Goal: Transaction & Acquisition: Book appointment/travel/reservation

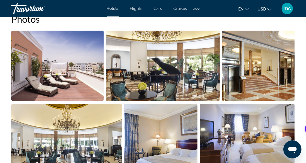
scroll to position [57, 0]
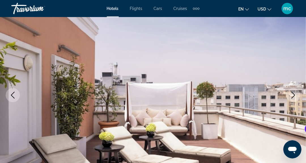
click at [114, 10] on span "Hotels" at bounding box center [113, 8] width 12 height 5
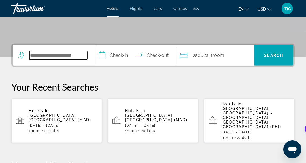
click at [70, 52] on input "Search hotel destination" at bounding box center [58, 55] width 58 height 9
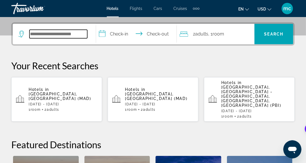
scroll to position [139, 0]
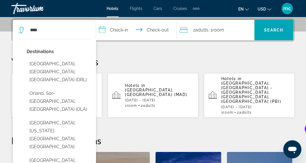
drag, startPoint x: 54, startPoint y: 65, endPoint x: 77, endPoint y: 68, distance: 22.6
click at [54, 65] on button "Orlando, FL, United States (ORL)" at bounding box center [59, 71] width 64 height 27
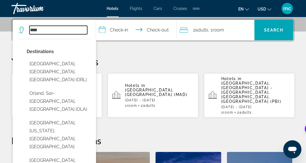
type input "**********"
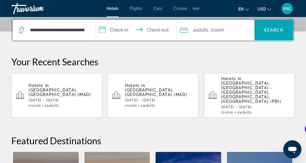
click at [120, 28] on input "**********" at bounding box center [137, 31] width 83 height 22
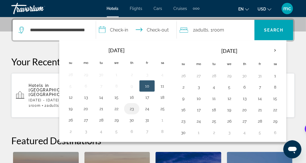
click at [130, 107] on button "23" at bounding box center [131, 109] width 9 height 8
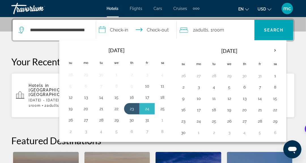
click at [164, 109] on button "25" at bounding box center [162, 109] width 9 height 8
type input "**********"
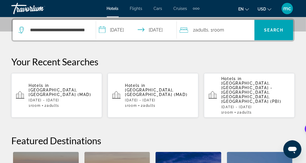
click at [212, 24] on div "2 Adult Adults , 1 Room rooms" at bounding box center [217, 30] width 75 height 20
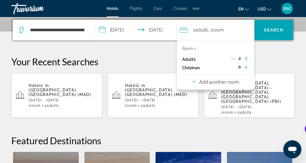
click at [247, 69] on icon "Increment children" at bounding box center [246, 67] width 5 height 7
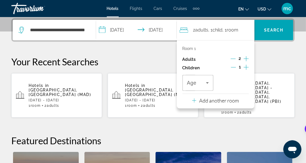
click at [246, 67] on icon "Increment children" at bounding box center [246, 67] width 5 height 7
click at [203, 85] on span "Travelers: 2 adults, 2 children" at bounding box center [196, 82] width 19 height 7
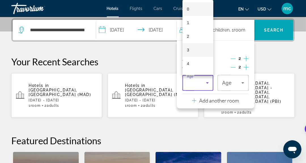
scroll to position [175, 0]
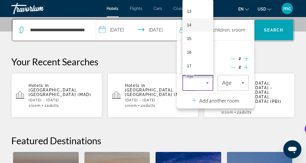
click at [194, 26] on mat-option "14" at bounding box center [198, 25] width 31 height 14
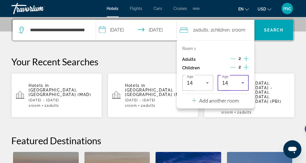
click at [226, 80] on span "14" at bounding box center [225, 83] width 6 height 6
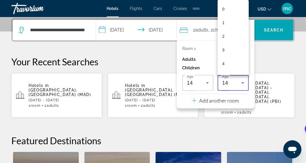
scroll to position [132, 0]
click at [228, 14] on mat-option "10" at bounding box center [233, 14] width 31 height 14
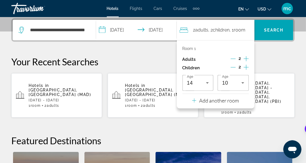
click at [280, 55] on div "**********" at bounding box center [153, 128] width 306 height 221
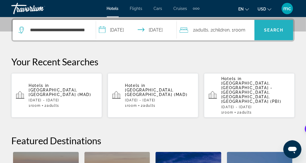
click at [271, 29] on span "Search" at bounding box center [274, 30] width 19 height 5
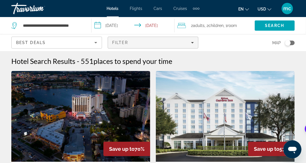
click at [132, 38] on span "Filters" at bounding box center [153, 43] width 90 height 14
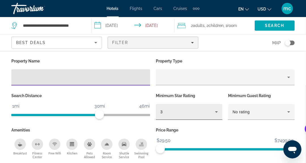
click at [190, 112] on div "3" at bounding box center [187, 111] width 55 height 7
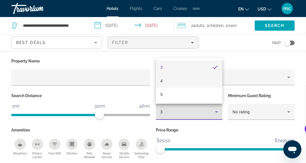
click at [165, 80] on mat-option "4" at bounding box center [189, 81] width 67 height 14
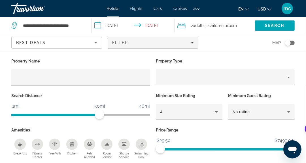
click at [219, 134] on div "Price Range $29.50 $7499.00 $29.50 $7499.00" at bounding box center [225, 142] width 145 height 33
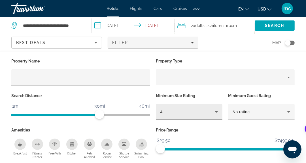
scroll to position [142, 0]
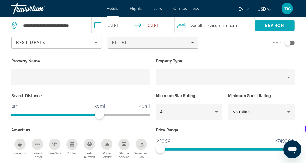
click at [279, 25] on span "Search" at bounding box center [274, 25] width 19 height 5
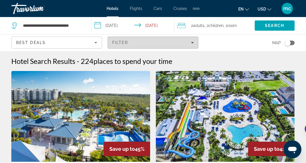
click at [137, 40] on span "Filters" at bounding box center [153, 43] width 90 height 14
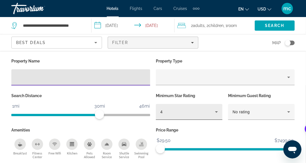
click at [182, 112] on div "4" at bounding box center [187, 111] width 55 height 7
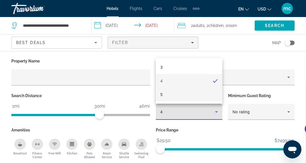
click at [165, 94] on mat-option "5" at bounding box center [189, 95] width 67 height 14
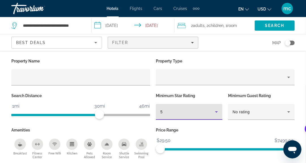
click at [240, 59] on p "Property Type" at bounding box center [225, 61] width 139 height 8
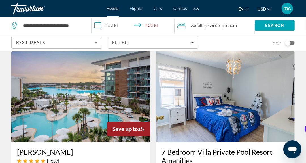
scroll to position [964, 0]
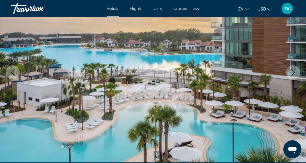
scroll to position [65, 0]
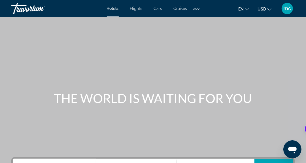
click at [138, 6] on span "Flights" at bounding box center [136, 8] width 12 height 5
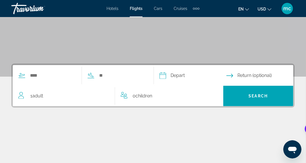
scroll to position [113, 0]
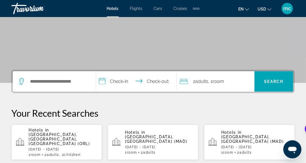
scroll to position [85, 0]
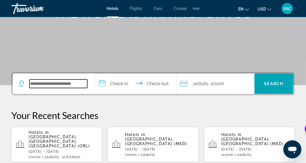
click at [58, 83] on input "Search hotel destination" at bounding box center [58, 83] width 58 height 9
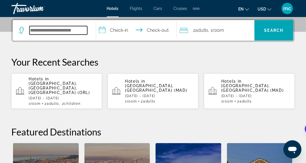
scroll to position [139, 0]
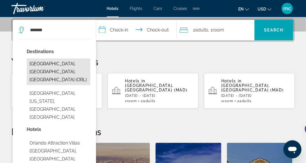
click at [50, 62] on button "[GEOGRAPHIC_DATA], [GEOGRAPHIC_DATA], [GEOGRAPHIC_DATA] (ORL)" at bounding box center [59, 71] width 64 height 27
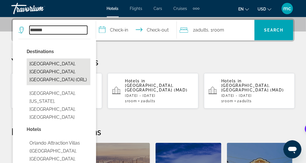
type input "**********"
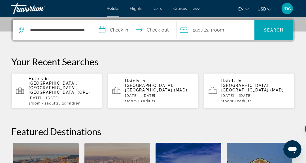
click at [115, 31] on input "**********" at bounding box center [137, 31] width 83 height 22
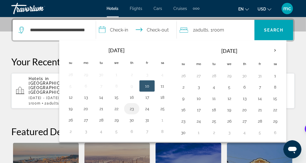
click at [132, 107] on button "23" at bounding box center [131, 109] width 9 height 8
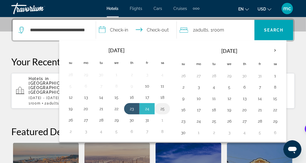
click at [163, 106] on button "25" at bounding box center [162, 109] width 9 height 8
type input "**********"
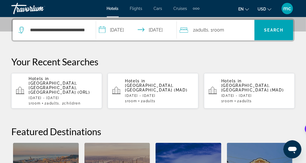
click at [227, 28] on div "2 Adult Adults , 1 Room rooms" at bounding box center [217, 30] width 75 height 8
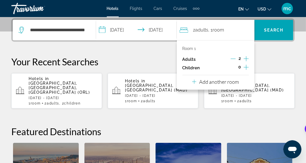
click at [248, 67] on icon "Increment children" at bounding box center [246, 67] width 5 height 5
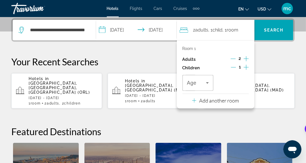
click at [248, 67] on icon "Increment children" at bounding box center [246, 67] width 5 height 5
click at [208, 81] on icon "Travelers: 2 adults, 2 children" at bounding box center [207, 82] width 7 height 7
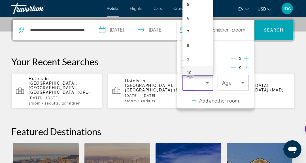
scroll to position [85, 0]
click at [192, 59] on mat-option "10" at bounding box center [198, 60] width 31 height 14
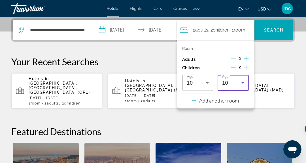
click at [229, 83] on div "10" at bounding box center [231, 82] width 19 height 7
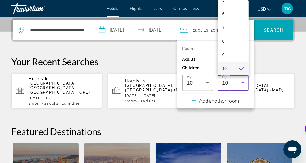
scroll to position [162, 0]
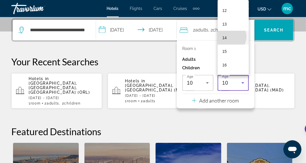
click at [229, 36] on mat-option "14" at bounding box center [233, 38] width 31 height 14
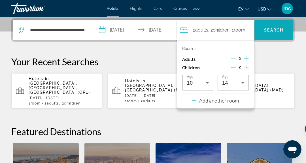
click at [278, 27] on button "Search" at bounding box center [274, 30] width 39 height 20
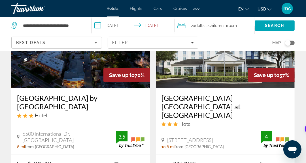
scroll to position [85, 0]
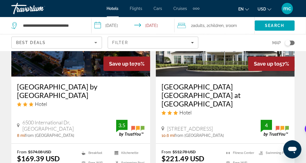
click at [64, 88] on h3 "Ramada Plaza Resort & Suites by Wyndham Orlando Intl Drive" at bounding box center [81, 90] width 128 height 17
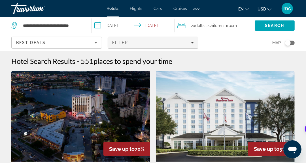
click at [152, 44] on div "Filter" at bounding box center [153, 42] width 82 height 5
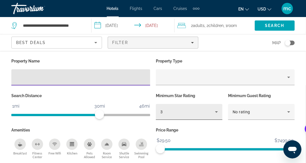
click at [184, 108] on div "3" at bounding box center [187, 111] width 55 height 7
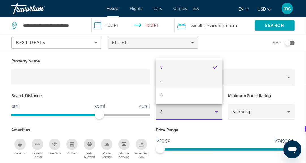
click at [163, 82] on mat-option "4" at bounding box center [189, 81] width 67 height 14
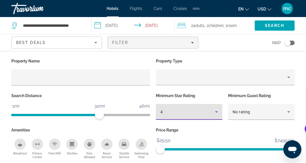
scroll to position [57, 0]
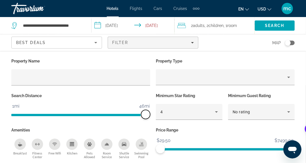
drag, startPoint x: 101, startPoint y: 114, endPoint x: 147, endPoint y: 117, distance: 46.0
click at [147, 117] on span "ngx-slider" at bounding box center [145, 114] width 9 height 9
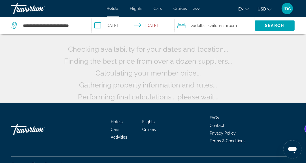
scroll to position [0, 0]
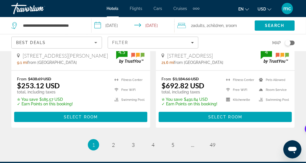
scroll to position [1276, 0]
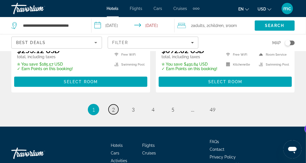
click at [113, 106] on span "2" at bounding box center [113, 109] width 3 height 6
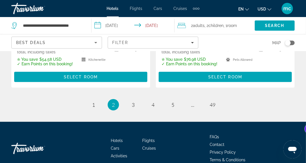
scroll to position [1297, 0]
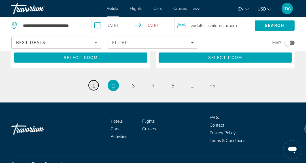
click at [95, 82] on span "1" at bounding box center [93, 85] width 3 height 6
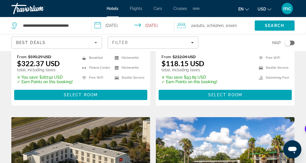
scroll to position [822, 0]
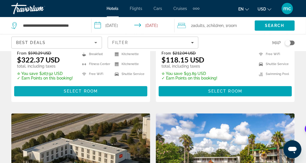
click at [77, 89] on span "Select Room" at bounding box center [81, 91] width 34 height 5
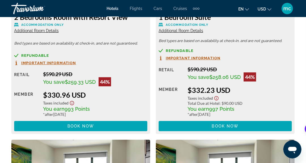
scroll to position [1162, 0]
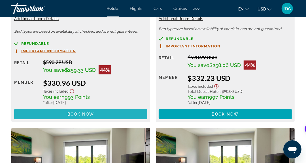
click at [86, 116] on span "Book now" at bounding box center [80, 114] width 27 height 5
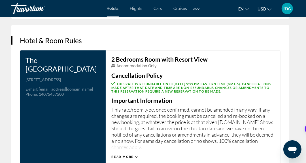
scroll to position [779, 0]
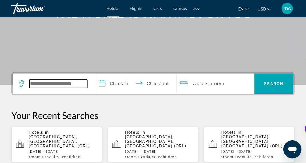
click at [60, 87] on input "Search hotel destination" at bounding box center [58, 83] width 58 height 9
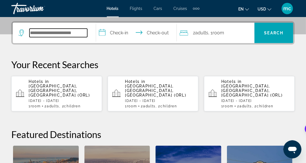
scroll to position [139, 0]
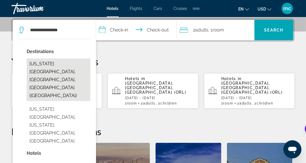
click at [63, 68] on button "Colorado Springs, CO, United States (COS)" at bounding box center [59, 79] width 64 height 43
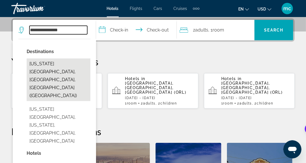
type input "**********"
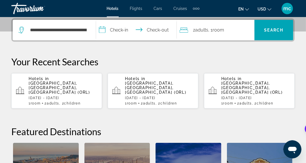
click at [128, 28] on input "**********" at bounding box center [137, 31] width 83 height 22
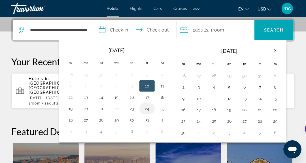
click at [146, 108] on button "24" at bounding box center [147, 109] width 9 height 8
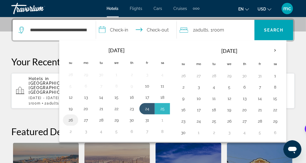
click at [70, 117] on button "26" at bounding box center [70, 120] width 9 height 8
type input "**********"
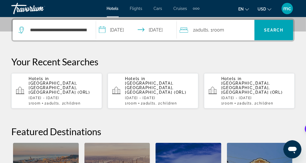
click at [238, 30] on div "2 Adult Adults , 1 Room rooms" at bounding box center [217, 30] width 75 height 8
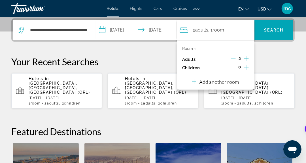
click at [247, 67] on icon "Increment children" at bounding box center [246, 67] width 5 height 5
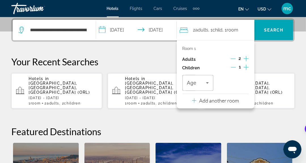
click at [247, 67] on icon "Increment children" at bounding box center [246, 67] width 5 height 5
click at [201, 82] on span "Travelers: 2 adults, 2 children" at bounding box center [196, 82] width 19 height 7
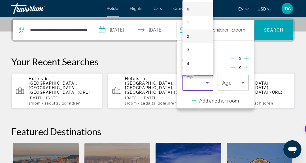
scroll to position [85, 0]
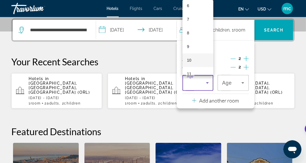
click at [194, 61] on mat-option "10" at bounding box center [198, 60] width 31 height 14
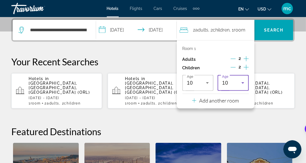
click at [223, 82] on span "10" at bounding box center [225, 83] width 6 height 6
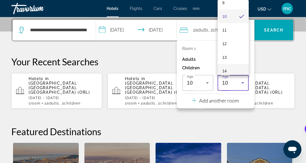
scroll to position [134, 0]
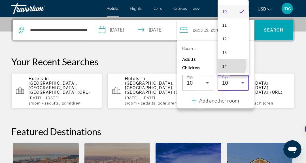
click at [226, 64] on span "14" at bounding box center [224, 66] width 5 height 7
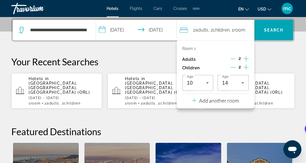
click at [278, 60] on p "Your Recent Searches" at bounding box center [153, 61] width 284 height 11
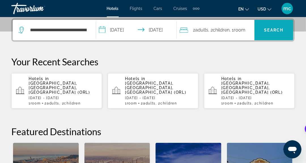
click at [272, 26] on span "Search" at bounding box center [274, 30] width 39 height 14
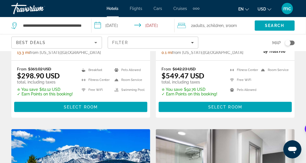
scroll to position [369, 0]
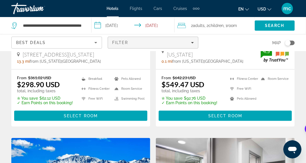
click at [155, 47] on span "Filters" at bounding box center [153, 43] width 90 height 14
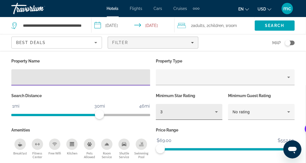
click at [185, 108] on div "3" at bounding box center [187, 111] width 55 height 7
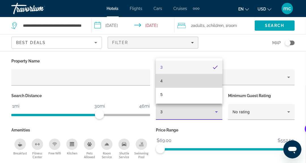
click at [168, 77] on mat-option "4" at bounding box center [189, 81] width 67 height 14
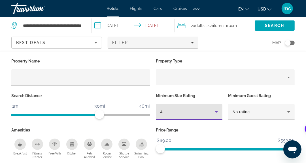
click at [233, 54] on div "Property Name Property Type Search Distance 1mi 46mi 30mi Minimum Star Rating 4…" at bounding box center [153, 115] width 306 height 129
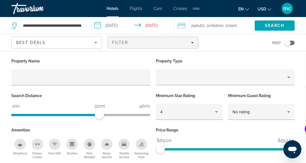
scroll to position [227, 0]
drag, startPoint x: 121, startPoint y: 116, endPoint x: 128, endPoint y: 116, distance: 7.4
click at [128, 116] on span "ngx-slider" at bounding box center [125, 114] width 9 height 9
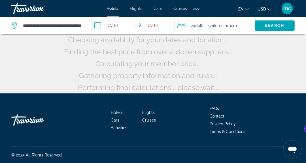
scroll to position [66, 0]
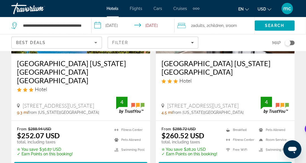
scroll to position [498, 0]
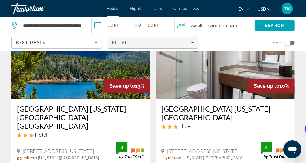
click at [147, 40] on div "Filter" at bounding box center [153, 42] width 82 height 5
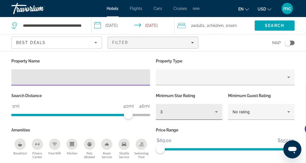
click at [173, 112] on div "3" at bounding box center [187, 111] width 55 height 7
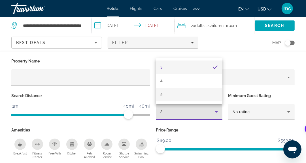
click at [165, 96] on mat-option "5" at bounding box center [189, 95] width 67 height 14
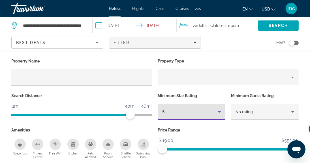
click at [56, 41] on div "Best Deals" at bounding box center [56, 42] width 80 height 7
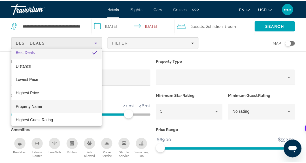
scroll to position [8, 0]
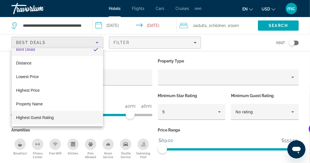
click at [39, 114] on span "Highest Guest Rating" at bounding box center [35, 117] width 38 height 7
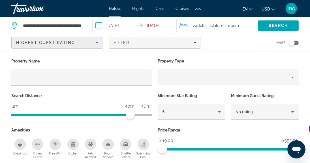
click at [232, 47] on div "Map" at bounding box center [253, 42] width 92 height 17
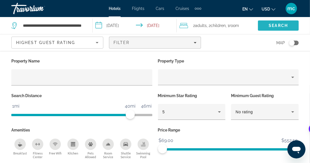
click at [281, 23] on span "Search" at bounding box center [278, 26] width 41 height 14
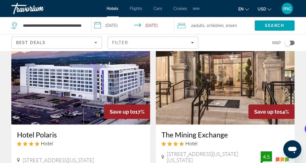
scroll to position [227, 0]
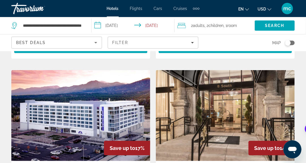
click at [240, 95] on img "Main content" at bounding box center [225, 115] width 139 height 91
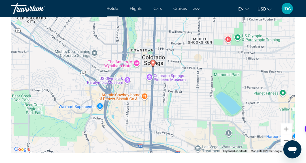
scroll to position [709, 0]
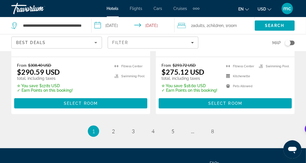
scroll to position [1276, 0]
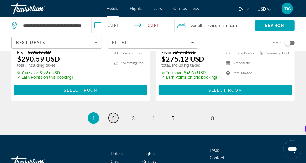
click at [116, 113] on link "page 2" at bounding box center [114, 118] width 10 height 10
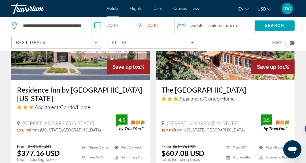
scroll to position [1127, 0]
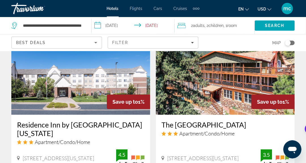
click at [219, 89] on img "Main content" at bounding box center [225, 69] width 139 height 91
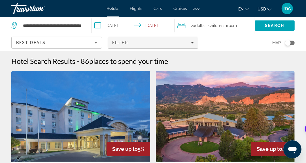
click at [121, 46] on span "Filters" at bounding box center [153, 43] width 90 height 14
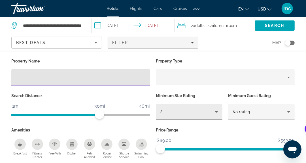
click at [171, 114] on div "3" at bounding box center [187, 111] width 55 height 7
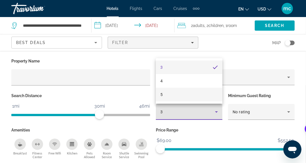
click at [173, 93] on mat-option "5" at bounding box center [189, 95] width 67 height 14
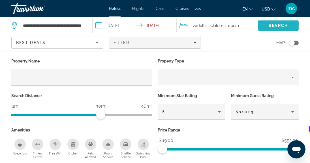
click at [264, 26] on span "Search" at bounding box center [278, 26] width 41 height 14
click at [297, 43] on div "Toggle map" at bounding box center [294, 43] width 10 height 5
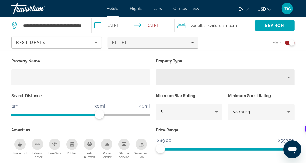
scroll to position [51, 0]
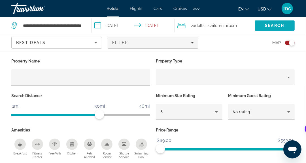
click at [263, 26] on span "Search" at bounding box center [275, 26] width 40 height 14
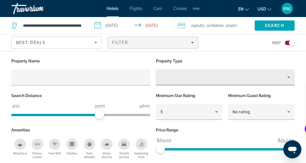
click at [225, 76] on div "Property type" at bounding box center [223, 77] width 127 height 7
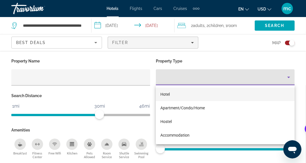
click at [192, 93] on mat-option "Hotel" at bounding box center [225, 94] width 139 height 14
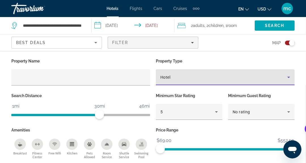
scroll to position [51, 0]
click at [271, 26] on span "Search" at bounding box center [274, 25] width 19 height 5
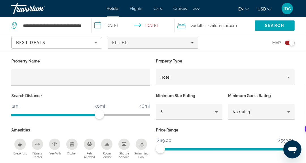
click at [285, 44] on button "Toggle map" at bounding box center [288, 42] width 14 height 5
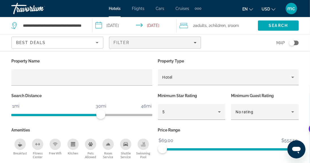
click at [73, 53] on div "Property Name Property Type Hotel Search Distance 1mi 46mi 30mi Minimum Star Ra…" at bounding box center [155, 115] width 310 height 129
click at [273, 26] on span "Search" at bounding box center [278, 25] width 19 height 5
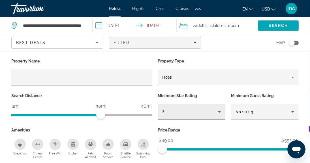
click at [200, 109] on div "5" at bounding box center [191, 111] width 56 height 7
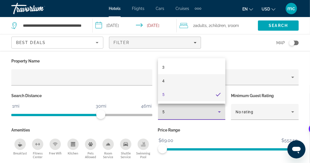
click at [171, 78] on mat-option "4" at bounding box center [192, 81] width 68 height 14
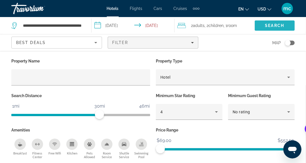
click at [278, 26] on span "Search" at bounding box center [274, 25] width 19 height 5
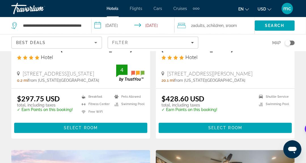
scroll to position [766, 0]
